Goal: Transaction & Acquisition: Download file/media

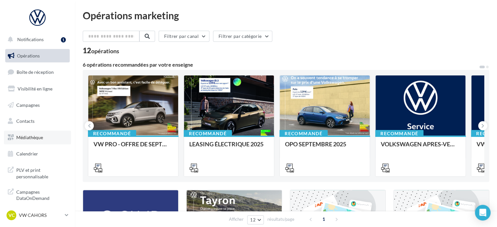
click at [28, 138] on span "Médiathèque" at bounding box center [29, 137] width 27 height 6
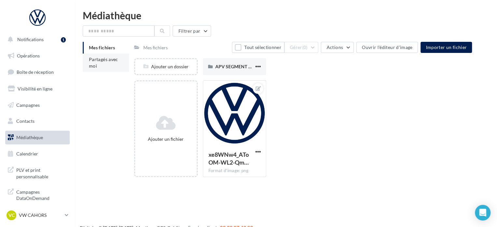
click at [110, 58] on span "Partagés avec moi" at bounding box center [103, 62] width 29 height 12
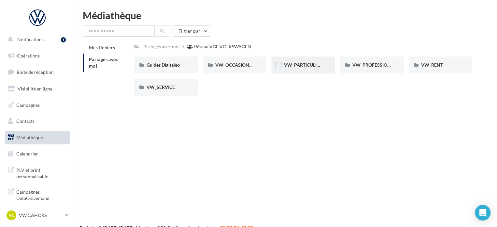
click at [306, 69] on div "VW_PARTICULIERS" at bounding box center [304, 64] width 64 height 17
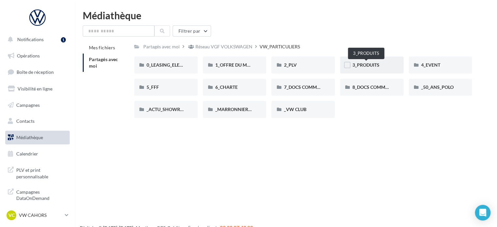
click at [366, 67] on span "3_PRODUITS" at bounding box center [366, 65] width 27 height 6
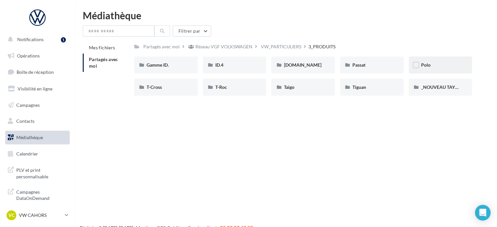
click at [423, 66] on span "Polo" at bounding box center [426, 65] width 9 height 6
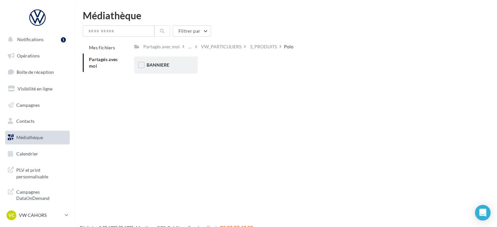
click at [169, 69] on div "BANNIERE" at bounding box center [166, 64] width 64 height 17
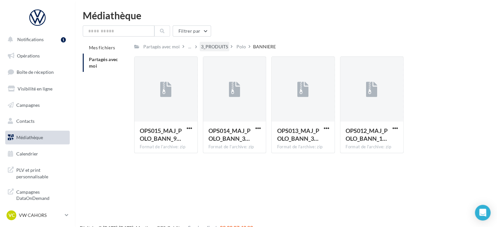
click at [213, 48] on div "3_PRODUITS" at bounding box center [214, 46] width 27 height 7
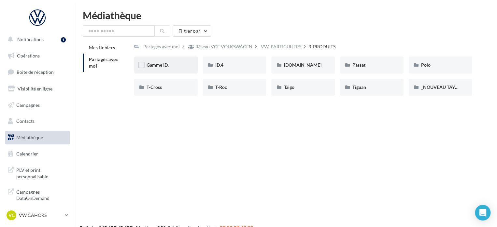
click at [184, 62] on div "Gamme ID." at bounding box center [166, 65] width 39 height 7
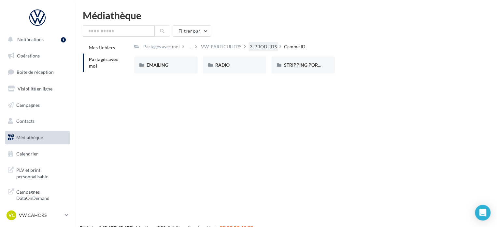
click at [253, 47] on div "3_PRODUITS" at bounding box center [263, 46] width 27 height 7
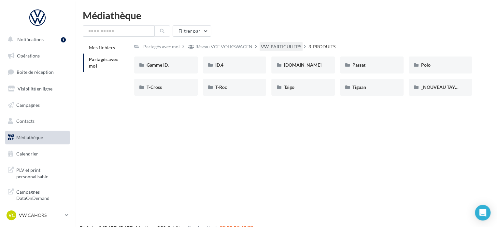
click at [283, 46] on div "VW_PARTICULIERS" at bounding box center [281, 46] width 40 height 7
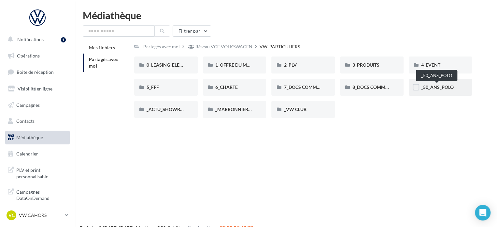
click at [430, 90] on span "_50_ANS_POLO" at bounding box center [438, 87] width 33 height 6
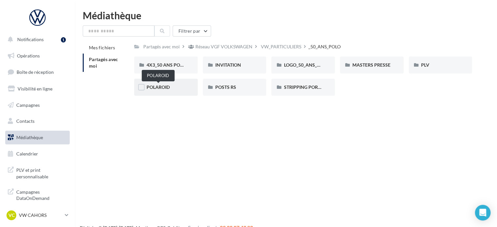
click at [151, 89] on span "POLAROID" at bounding box center [158, 87] width 23 height 6
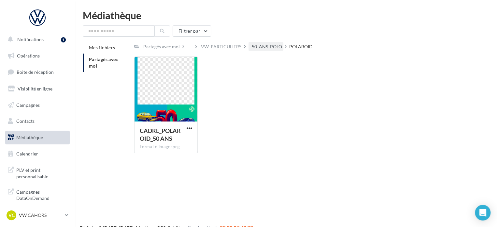
click at [275, 47] on div "_50_ANS_POLO" at bounding box center [266, 46] width 32 height 7
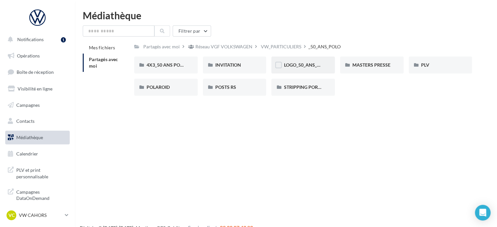
click at [291, 58] on div "LOGO_50_ANS_POLO" at bounding box center [304, 64] width 64 height 17
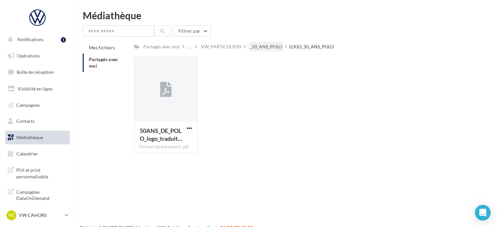
click at [272, 48] on div "_50_ANS_POLO" at bounding box center [266, 46] width 32 height 7
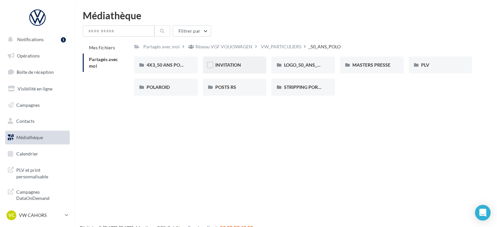
click at [243, 67] on div "INVITATION" at bounding box center [234, 65] width 39 height 7
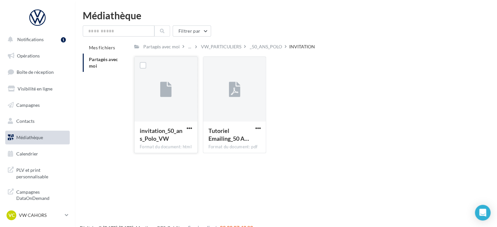
click at [185, 120] on div at bounding box center [166, 89] width 63 height 65
click at [273, 47] on div "_50_ANS_POLO" at bounding box center [266, 46] width 32 height 7
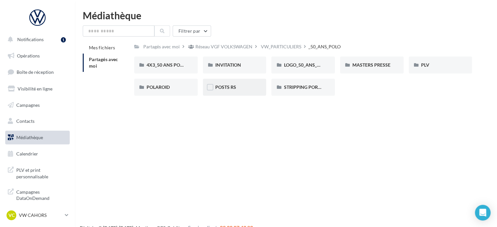
click at [236, 94] on div "POSTS RS" at bounding box center [235, 87] width 64 height 17
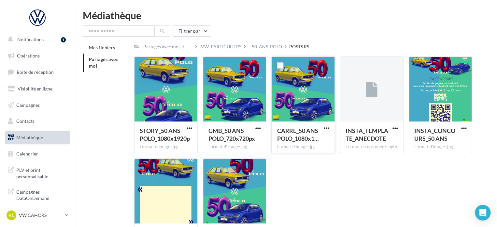
click at [303, 97] on div at bounding box center [303, 89] width 63 height 65
click at [282, 67] on label at bounding box center [280, 65] width 7 height 7
click at [327, 127] on span "button" at bounding box center [327, 128] width 6 height 6
click at [300, 139] on button "Télécharger" at bounding box center [298, 140] width 65 height 17
